Goal: Task Accomplishment & Management: Complete application form

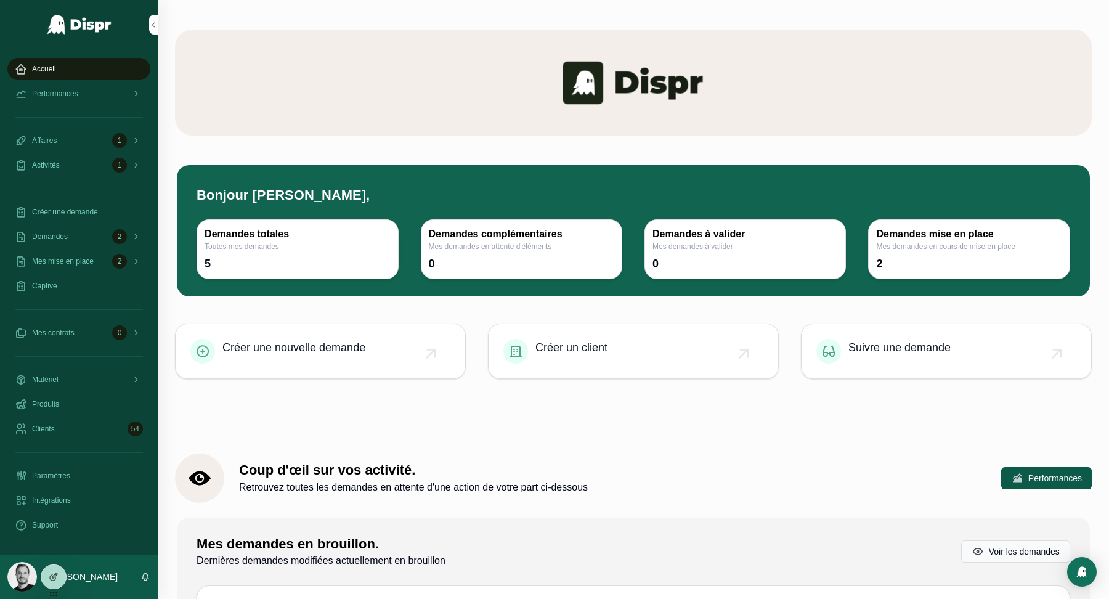
click at [967, 598] on div at bounding box center [554, 599] width 1109 height 0
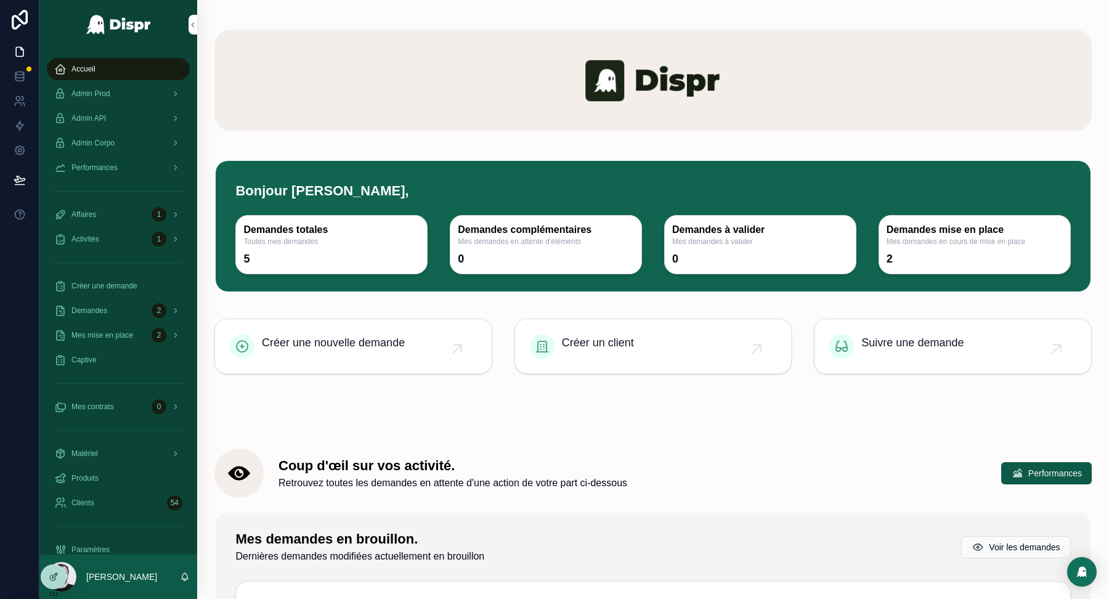
click at [1045, 598] on div at bounding box center [554, 599] width 1109 height 0
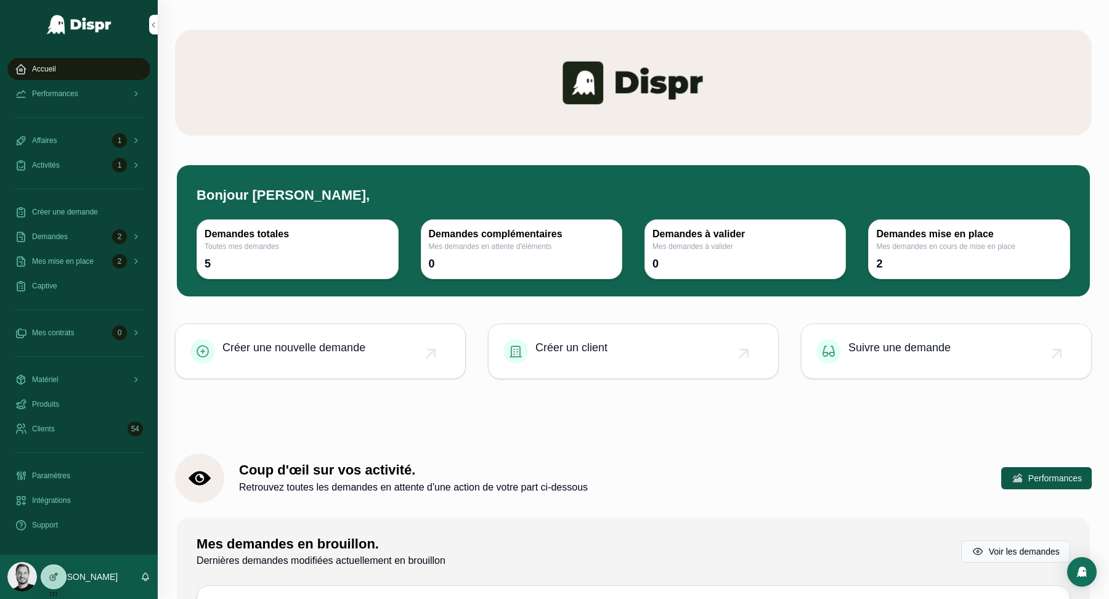
click at [1078, 598] on div at bounding box center [554, 599] width 1109 height 0
click at [64, 234] on span "Demandes" at bounding box center [50, 237] width 36 height 10
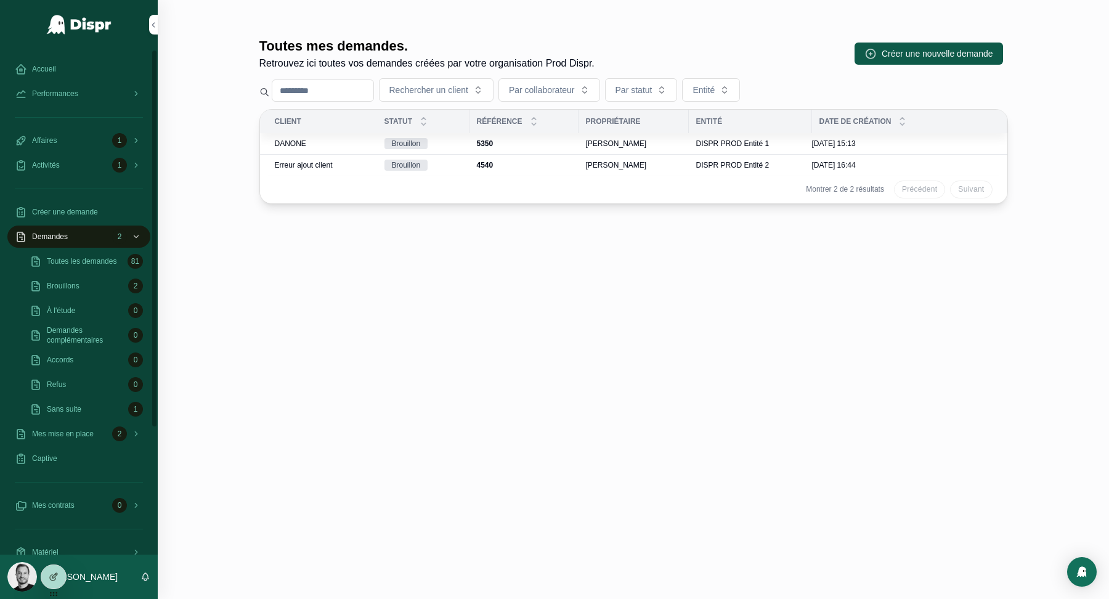
click at [71, 266] on span "Toutes les demandes" at bounding box center [82, 261] width 70 height 10
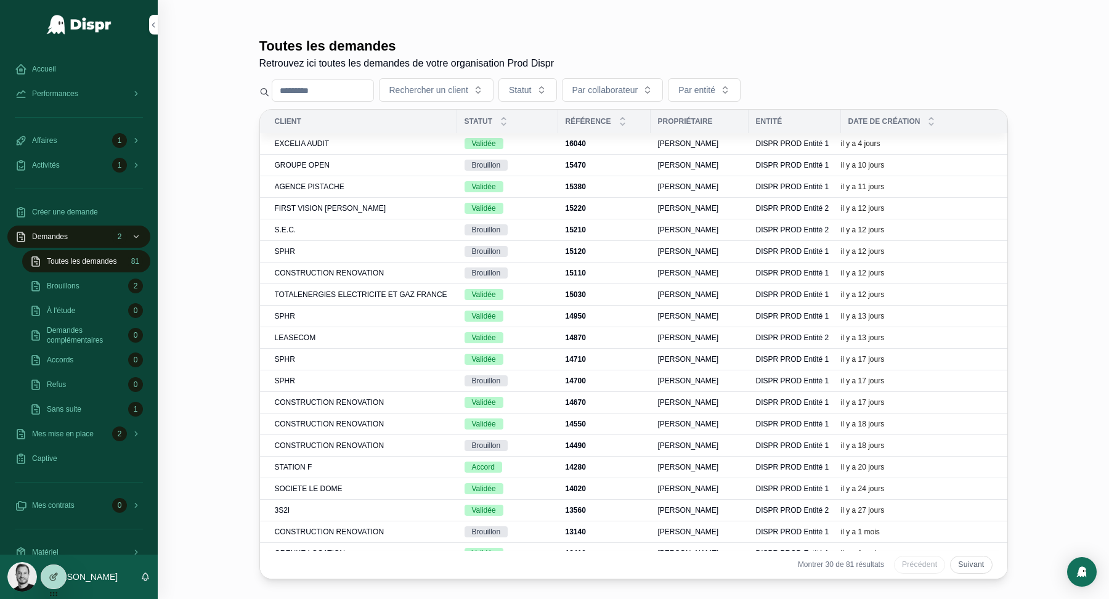
click at [310, 166] on span "GROUPE OPEN" at bounding box center [302, 165] width 55 height 10
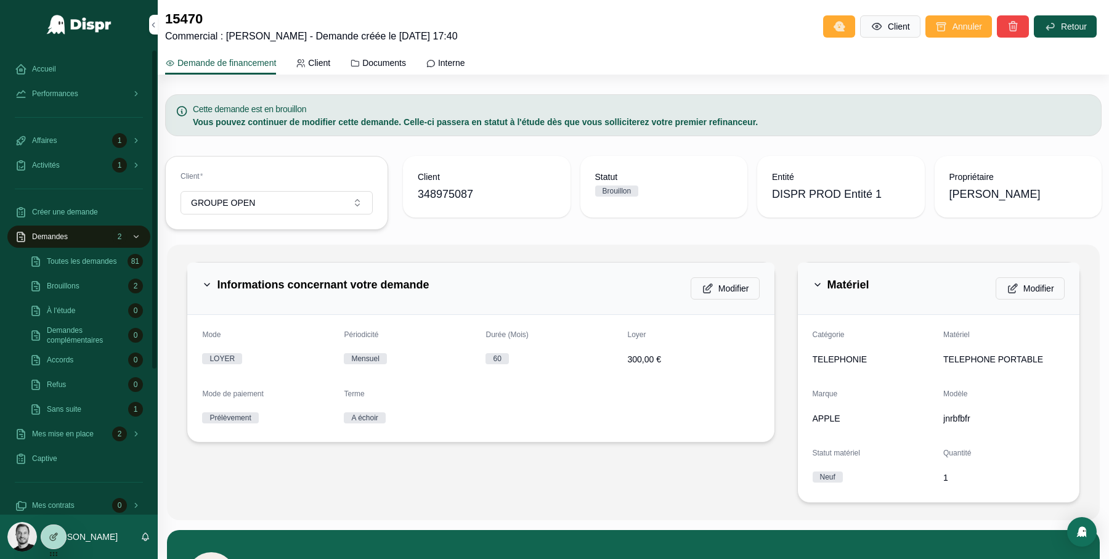
click at [41, 73] on span "Accueil" at bounding box center [44, 69] width 24 height 10
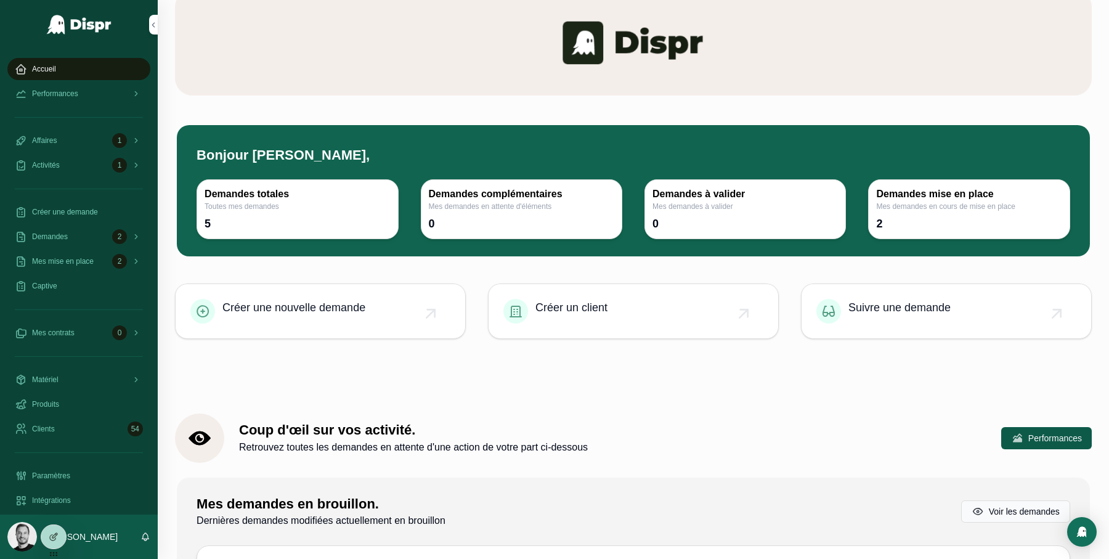
scroll to position [41, 0]
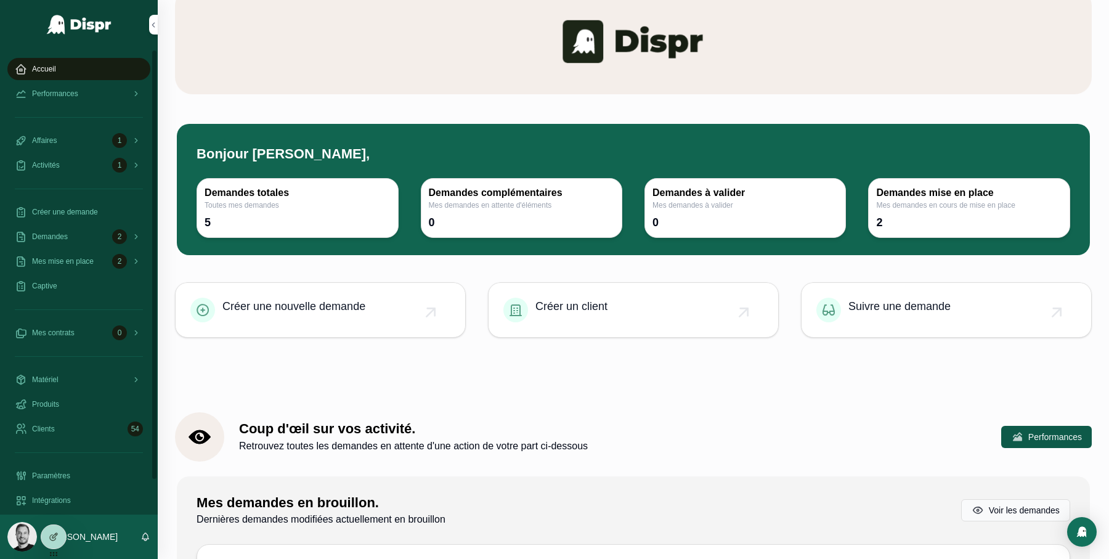
click at [68, 239] on span "Demandes" at bounding box center [50, 237] width 36 height 10
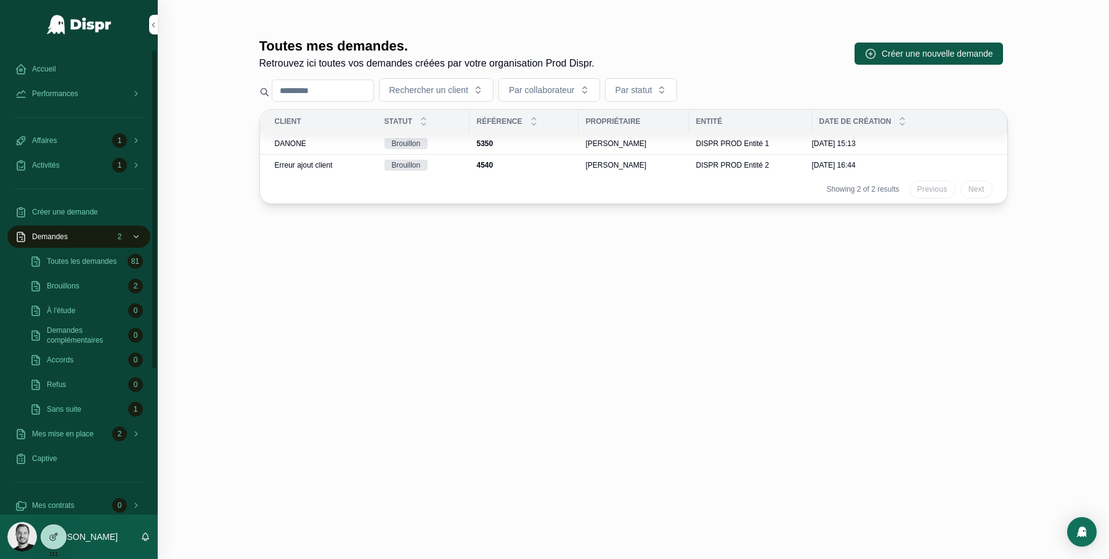
scroll to position [0, 0]
click at [75, 264] on span "Toutes les demandes" at bounding box center [82, 261] width 70 height 10
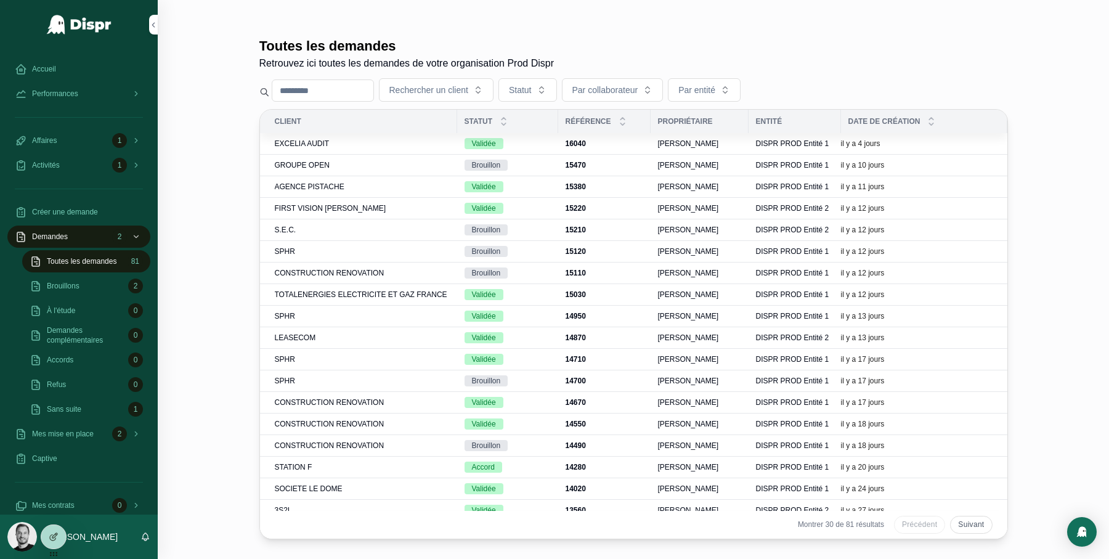
click at [355, 145] on div "EXCELIA AUDIT" at bounding box center [362, 144] width 175 height 10
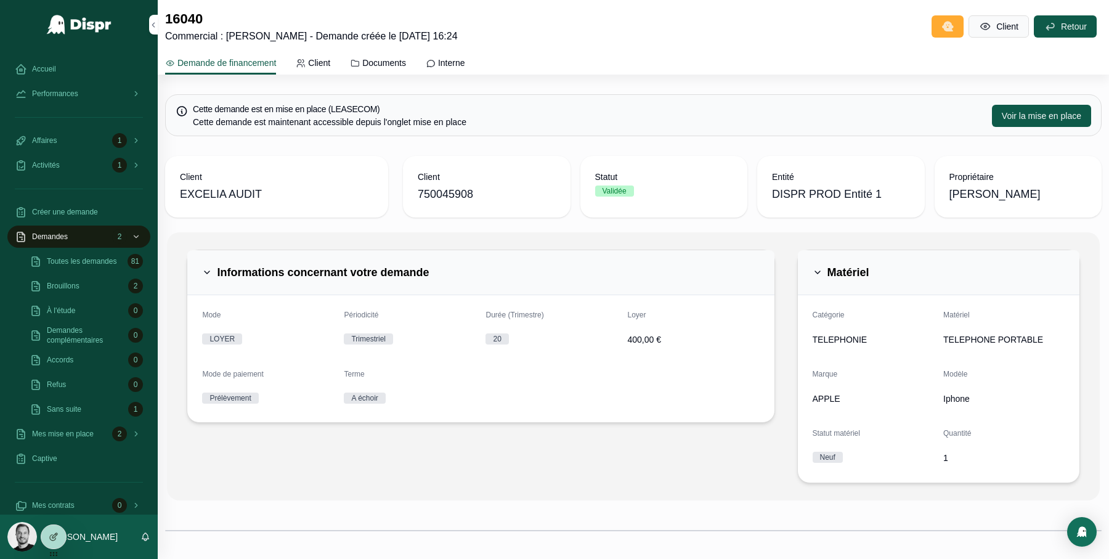
click at [442, 192] on span "750045908" at bounding box center [487, 194] width 138 height 17
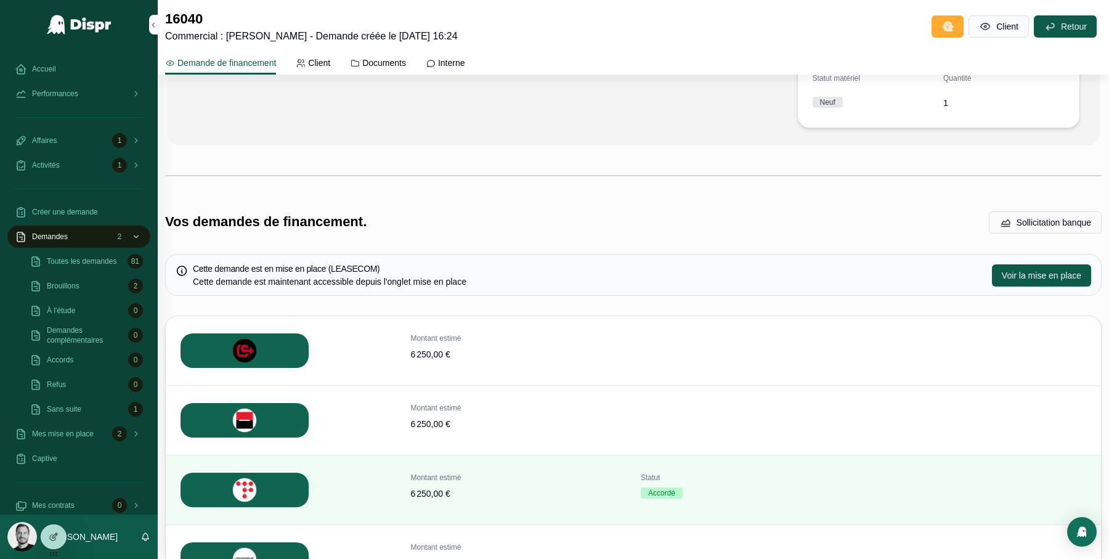
scroll to position [320, 0]
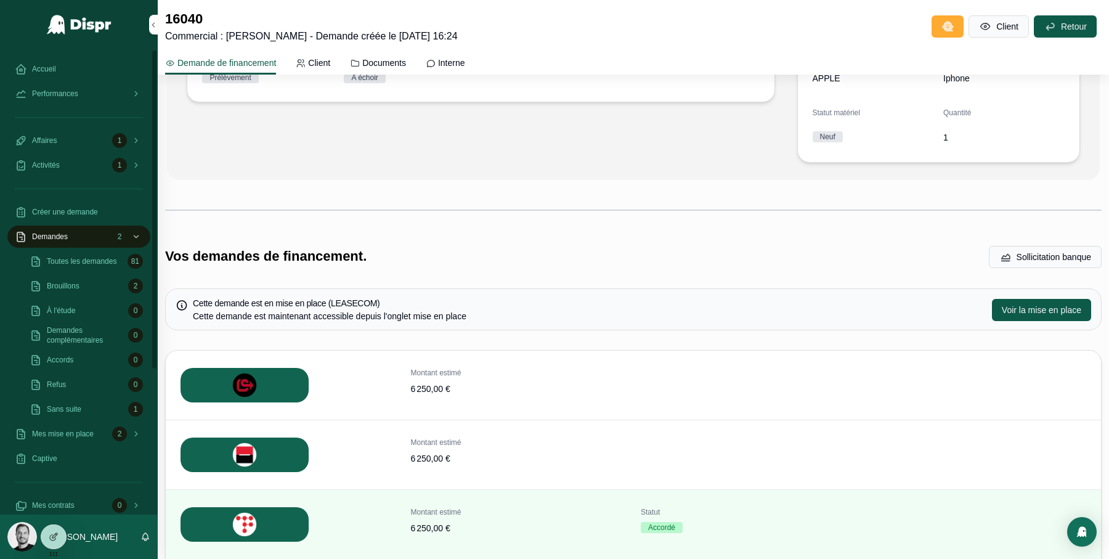
click at [77, 266] on span "Toutes les demandes" at bounding box center [82, 261] width 70 height 10
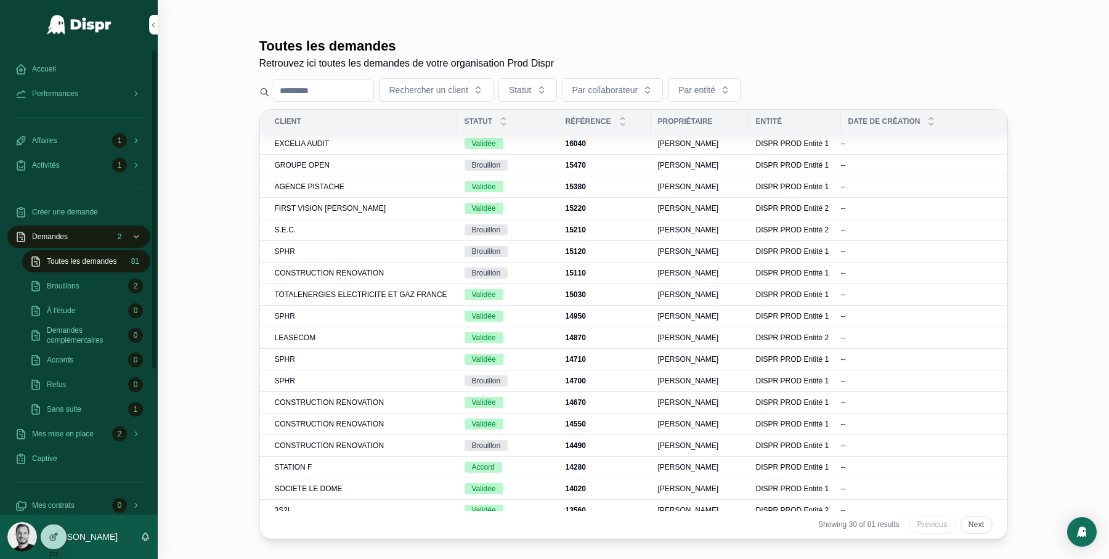
scroll to position [0, 0]
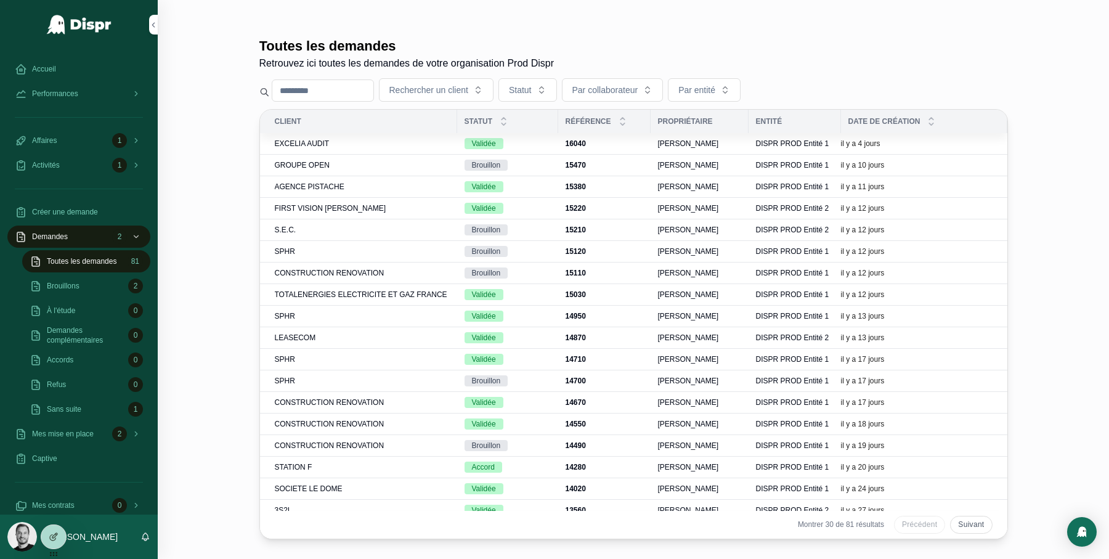
click at [317, 166] on span "GROUPE OPEN" at bounding box center [302, 165] width 55 height 10
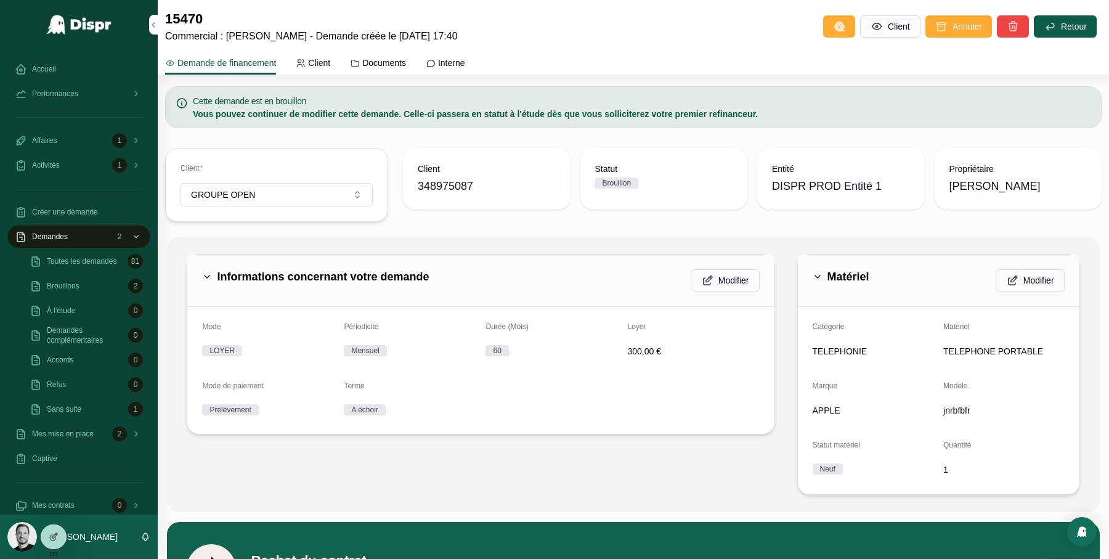
scroll to position [7, 0]
click at [445, 181] on span "348975087" at bounding box center [487, 186] width 138 height 17
click at [325, 61] on span "Client" at bounding box center [319, 63] width 22 height 12
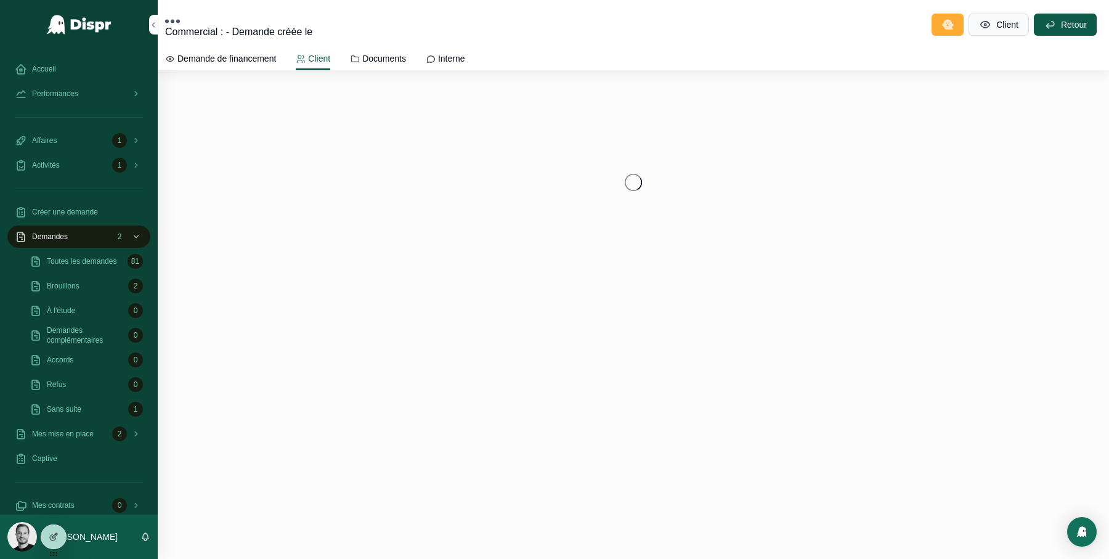
scroll to position [0, 0]
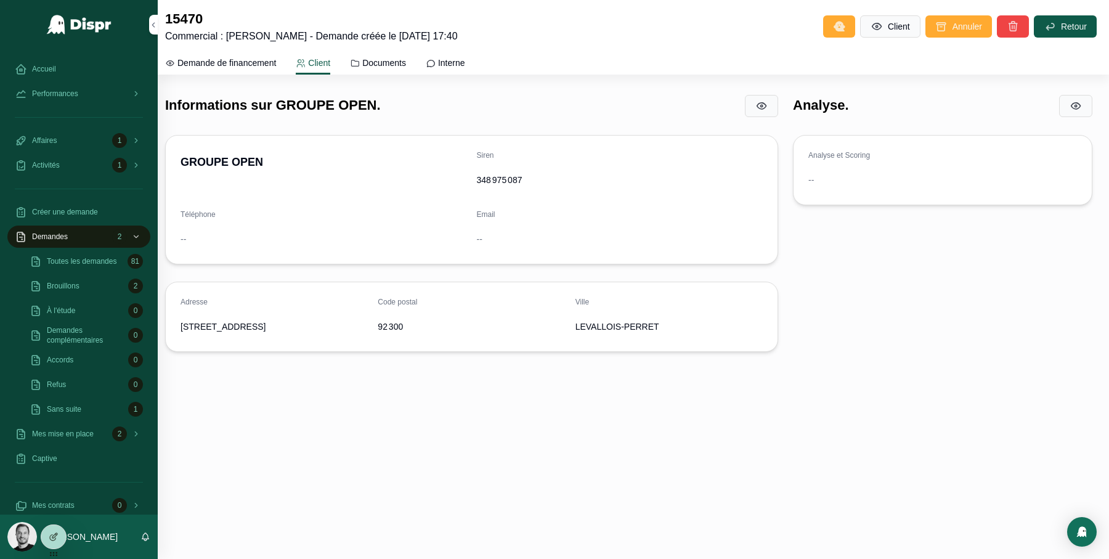
click at [261, 61] on span "Demande de financement" at bounding box center [227, 63] width 99 height 12
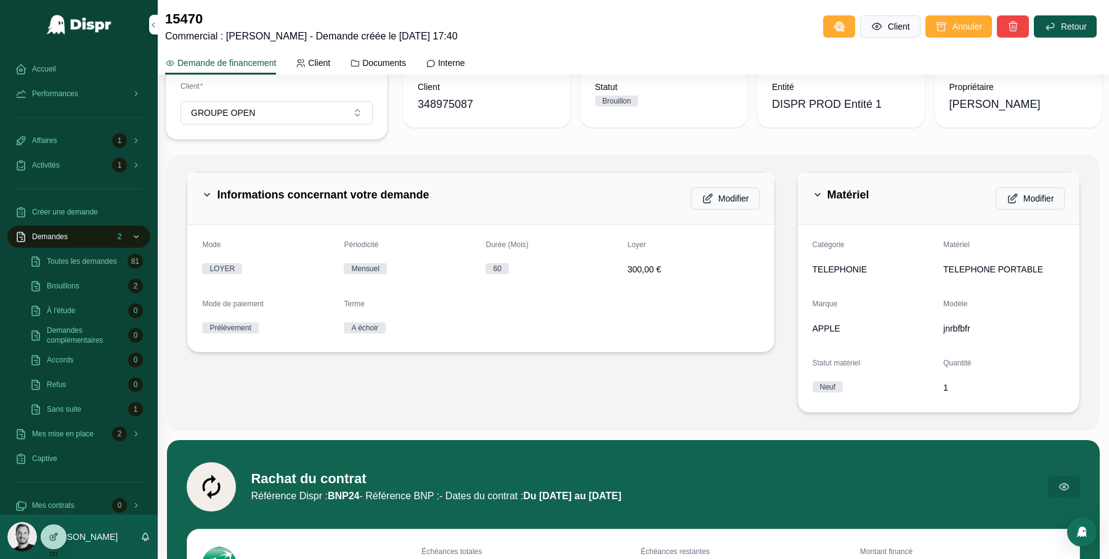
scroll to position [53, 0]
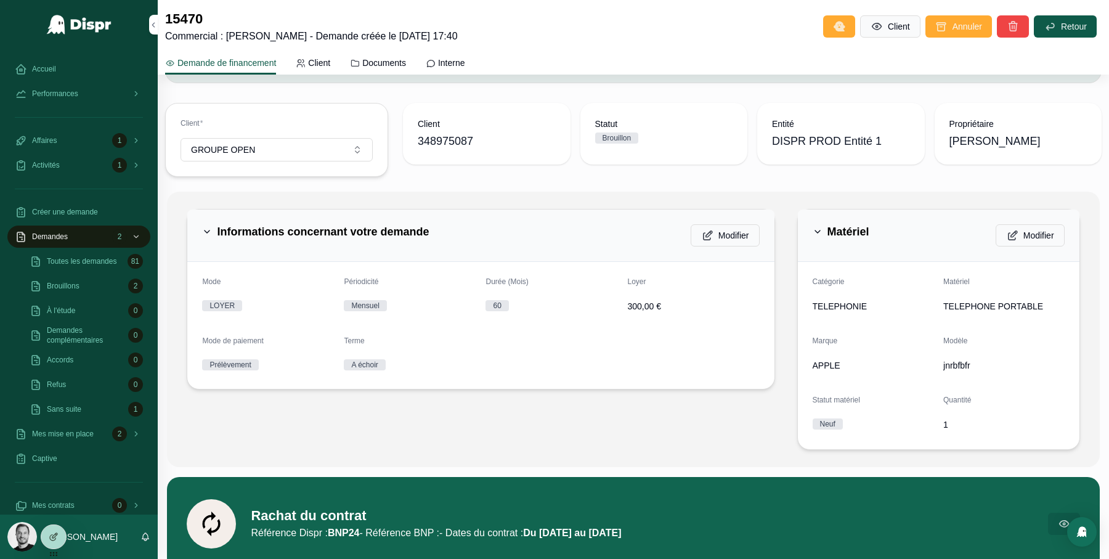
click at [810, 139] on span "DISPR PROD Entité 1" at bounding box center [827, 141] width 110 height 17
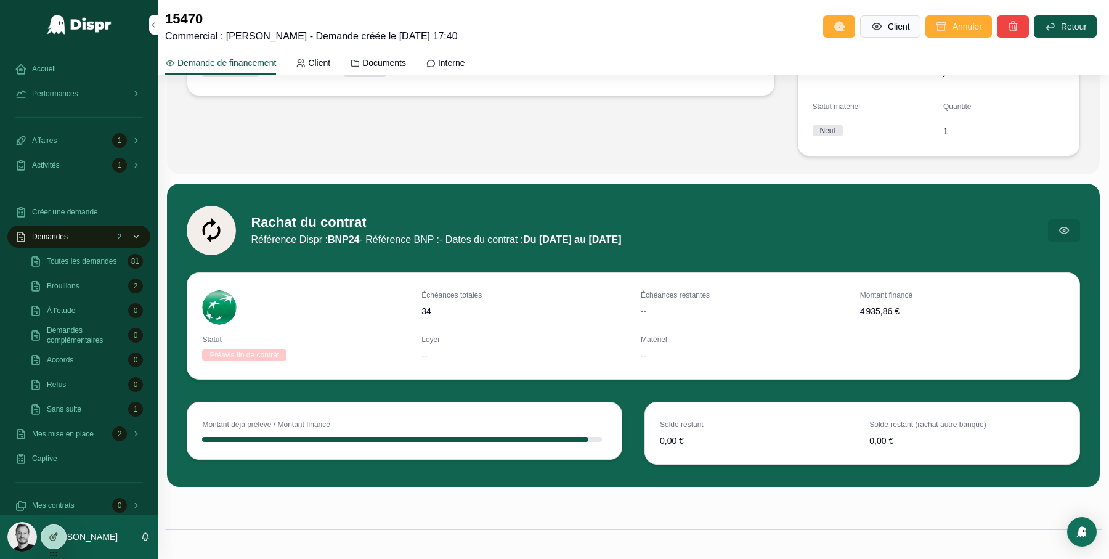
scroll to position [351, 0]
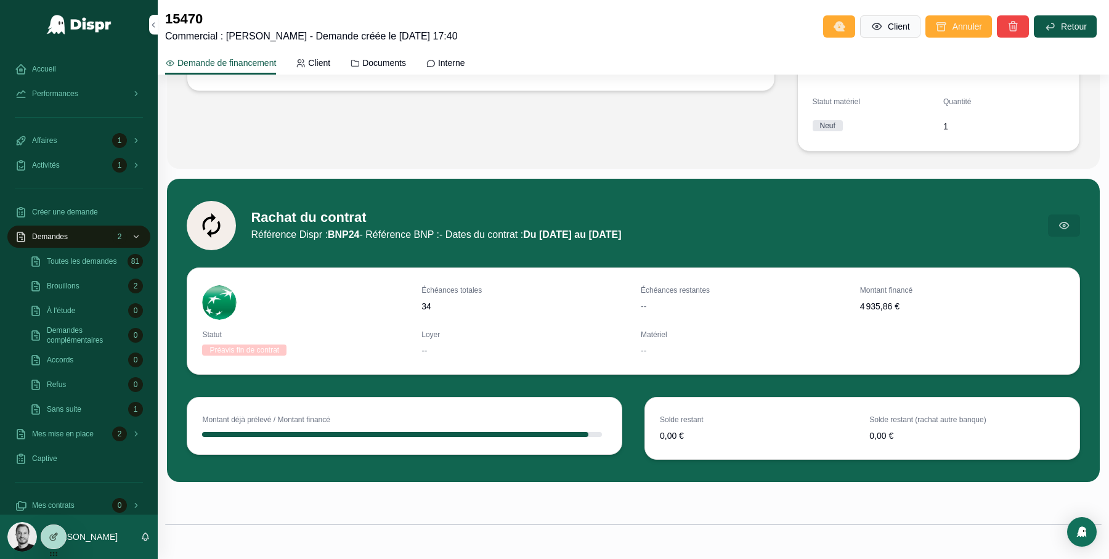
click at [360, 237] on strong "BNP24" at bounding box center [344, 234] width 32 height 10
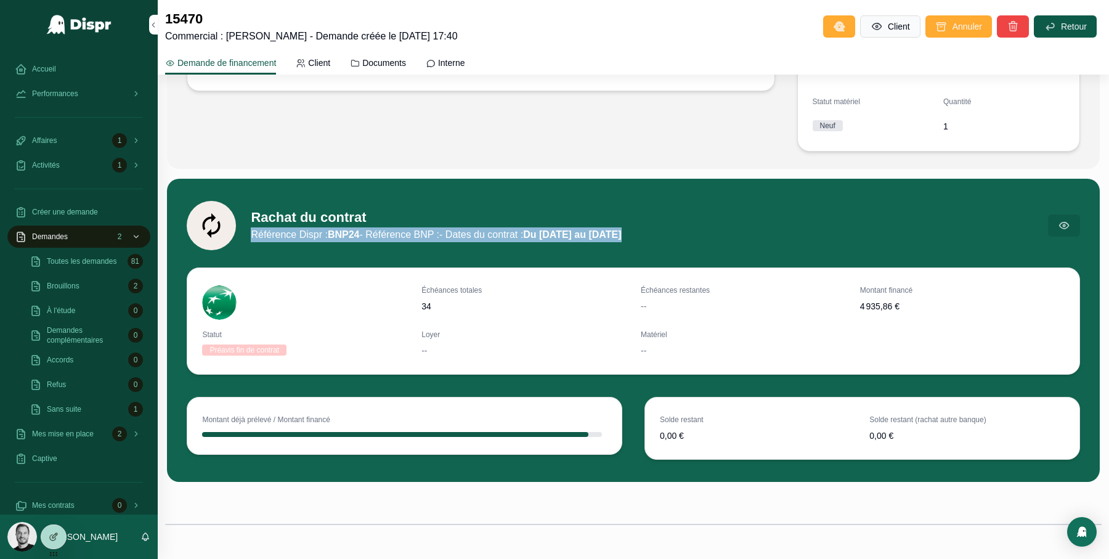
click at [360, 237] on strong "BNP24" at bounding box center [344, 234] width 32 height 10
click at [366, 249] on div "Rachat du contrat Référence Dispr : BNP24 - Référence BNP : - Dates du contrat …" at bounding box center [633, 223] width 908 height 64
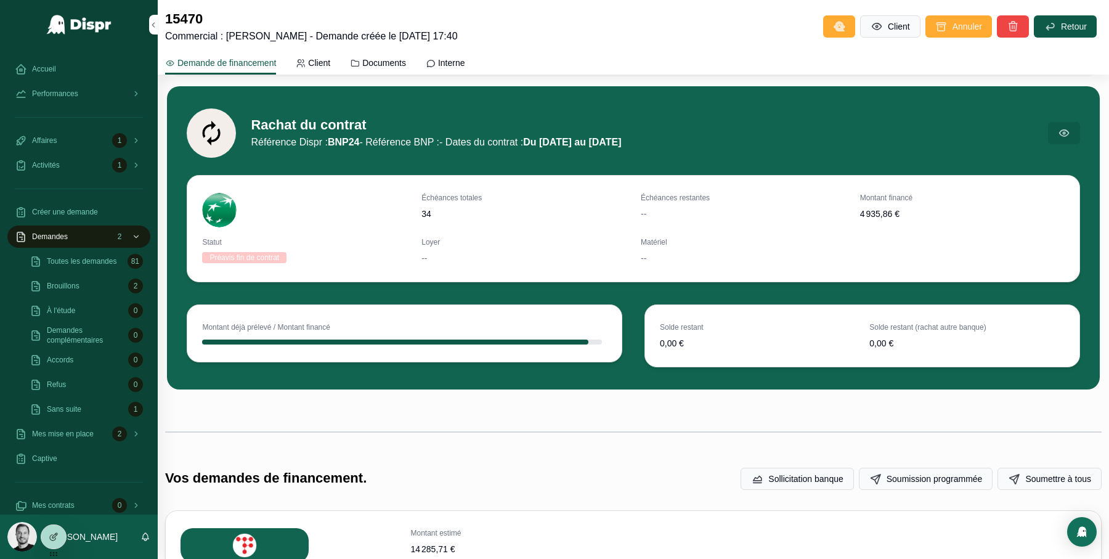
scroll to position [445, 0]
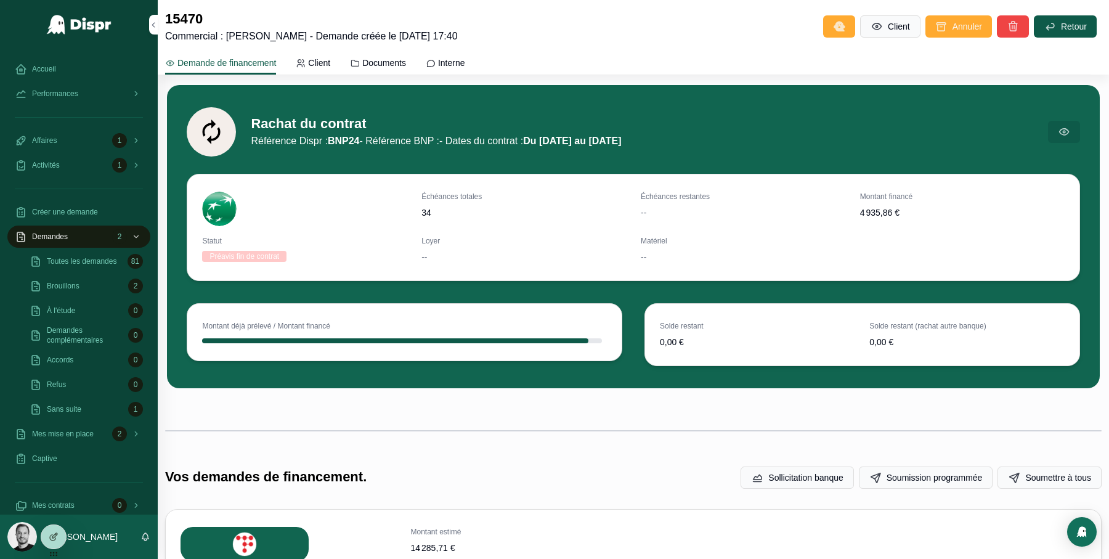
click at [871, 215] on span "4 935,86 €" at bounding box center [962, 212] width 205 height 12
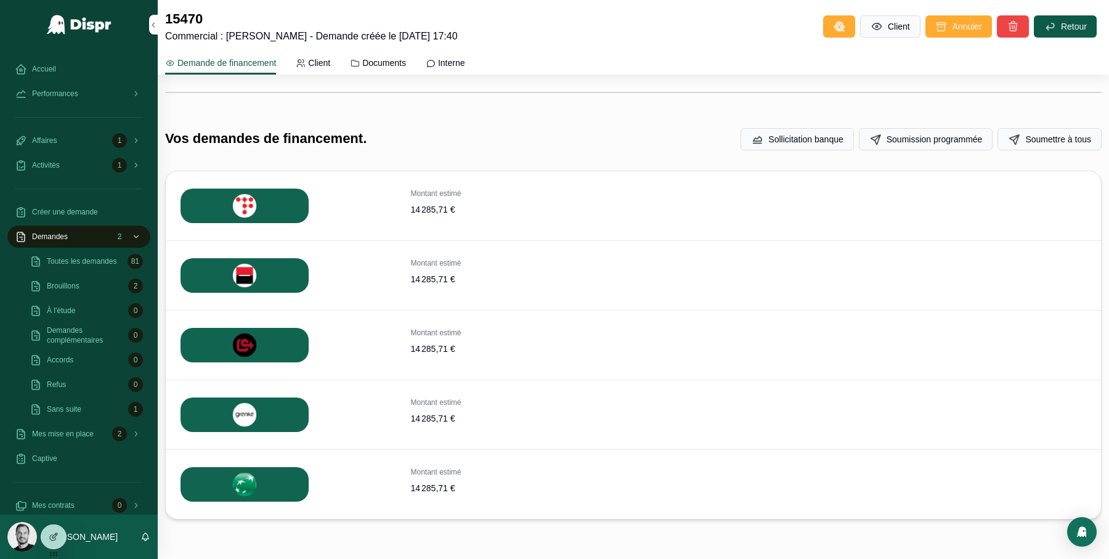
scroll to position [783, 0]
click at [0, 0] on span "Soumettre" at bounding box center [0, 0] width 0 height 0
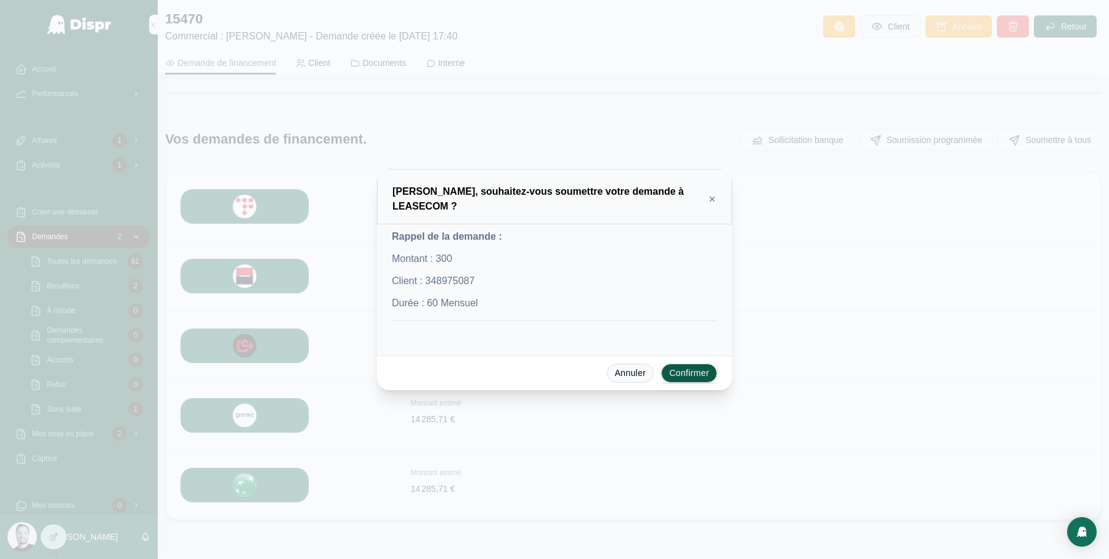
click at [709, 200] on icon at bounding box center [712, 199] width 9 height 10
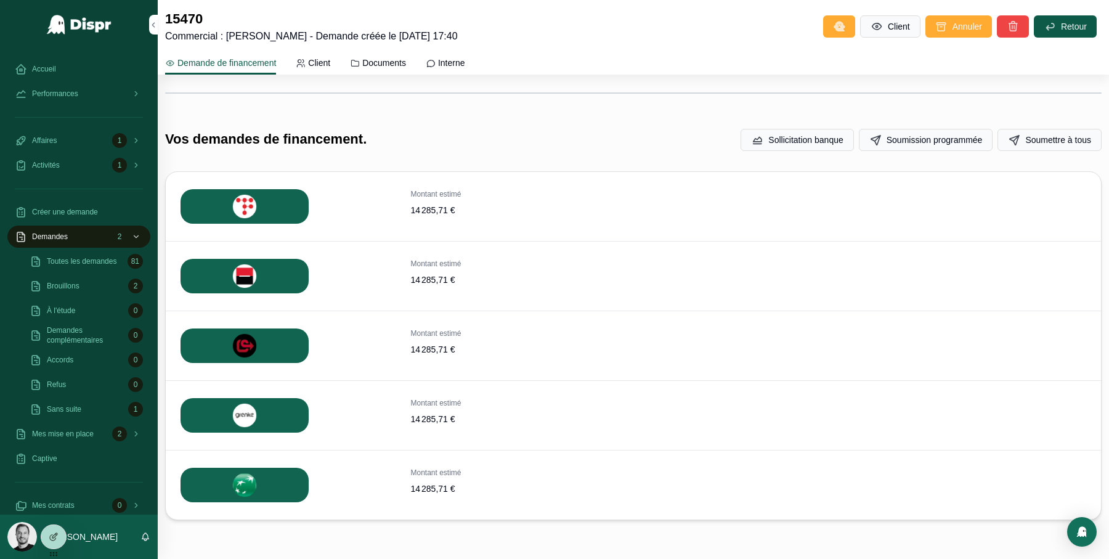
scroll to position [827, 0]
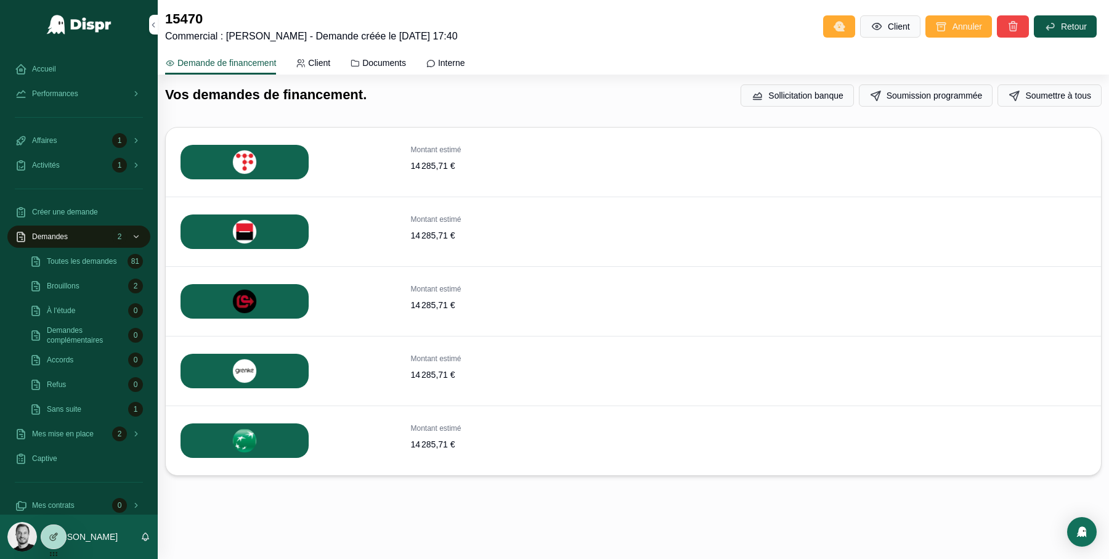
click at [0, 0] on span "Soumettre" at bounding box center [0, 0] width 0 height 0
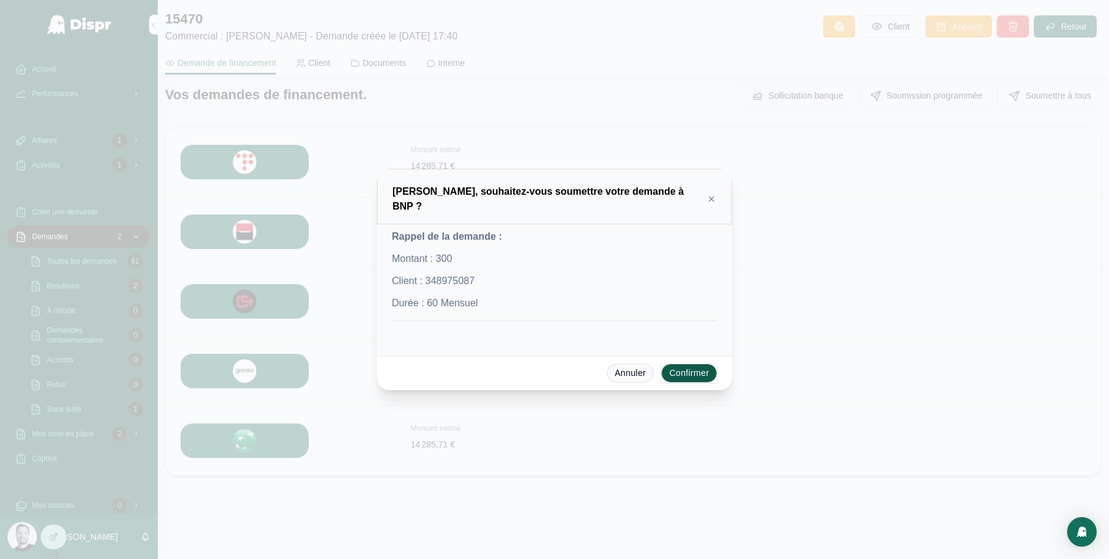
click at [693, 366] on button "Confirmer" at bounding box center [689, 374] width 56 height 20
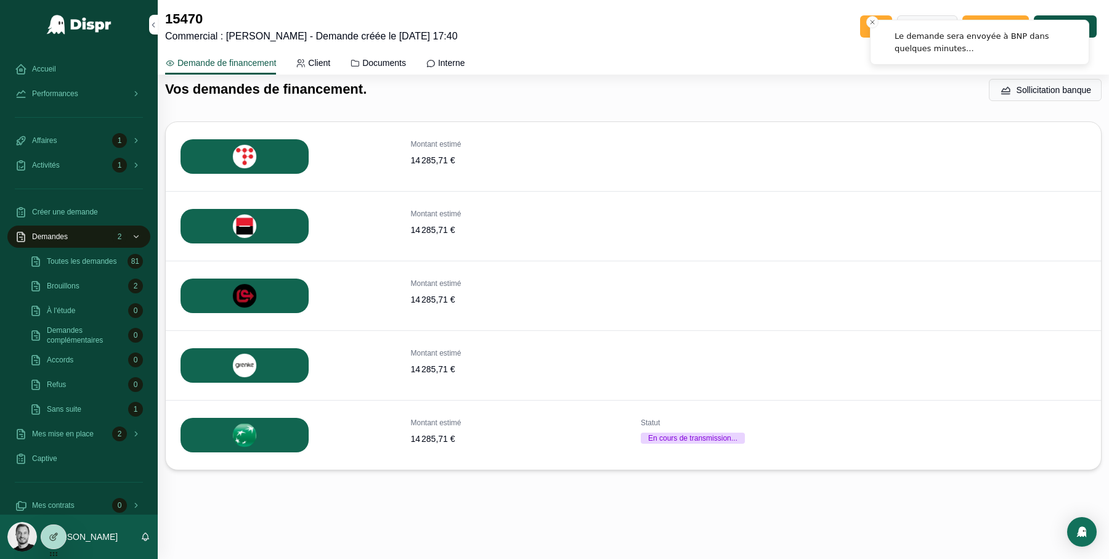
scroll to position [704, 0]
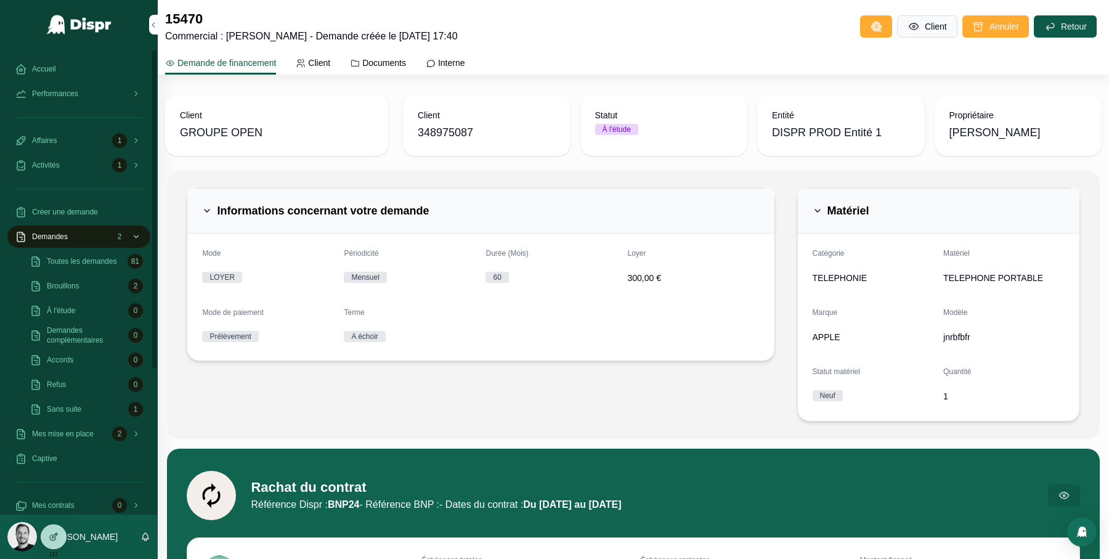
click at [66, 266] on span "Toutes les demandes" at bounding box center [82, 261] width 70 height 10
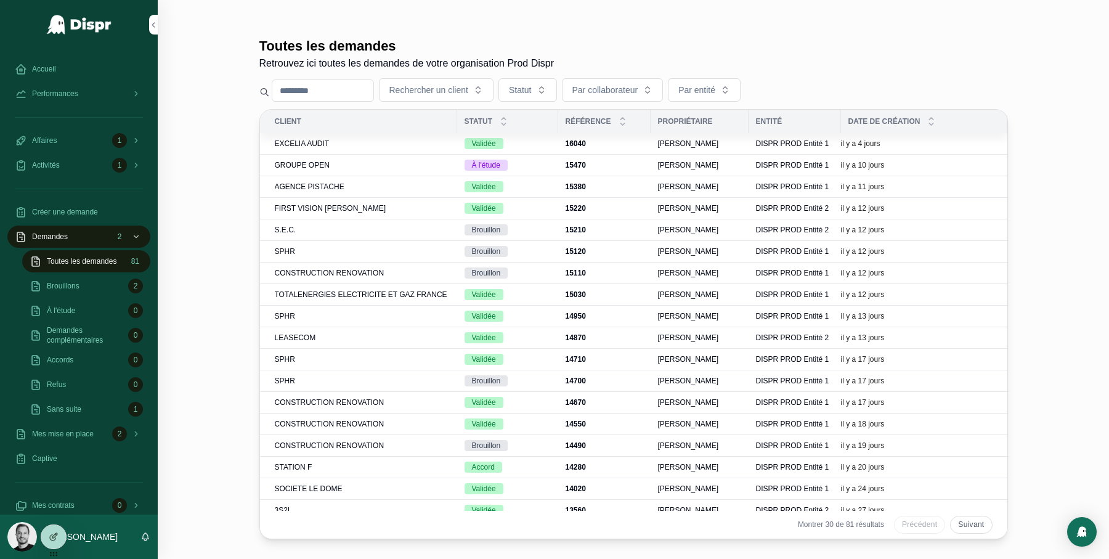
click at [346, 228] on div "S.E.C." at bounding box center [362, 230] width 175 height 10
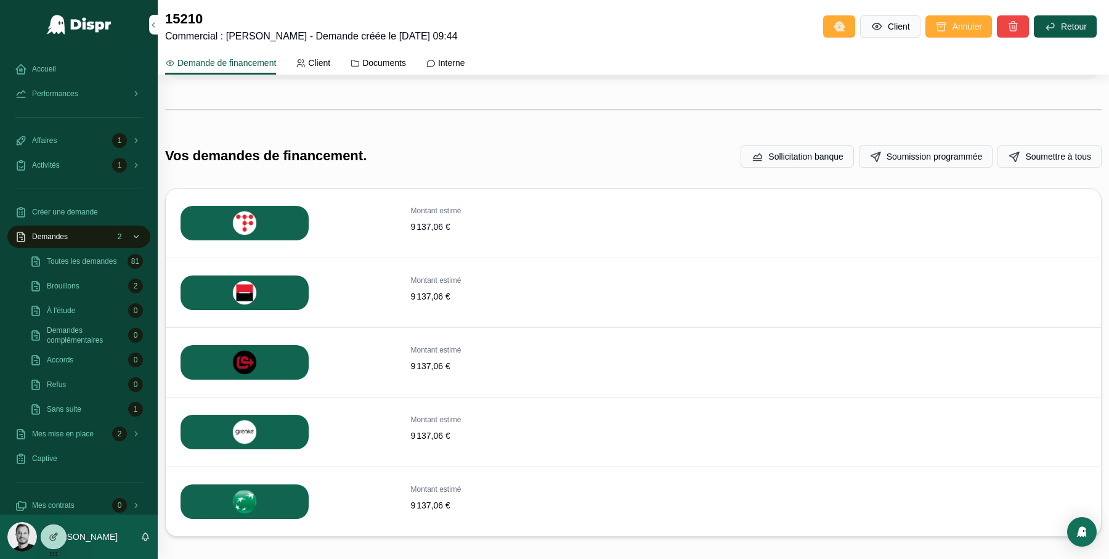
scroll to position [455, 0]
